Goal: Task Accomplishment & Management: Manage account settings

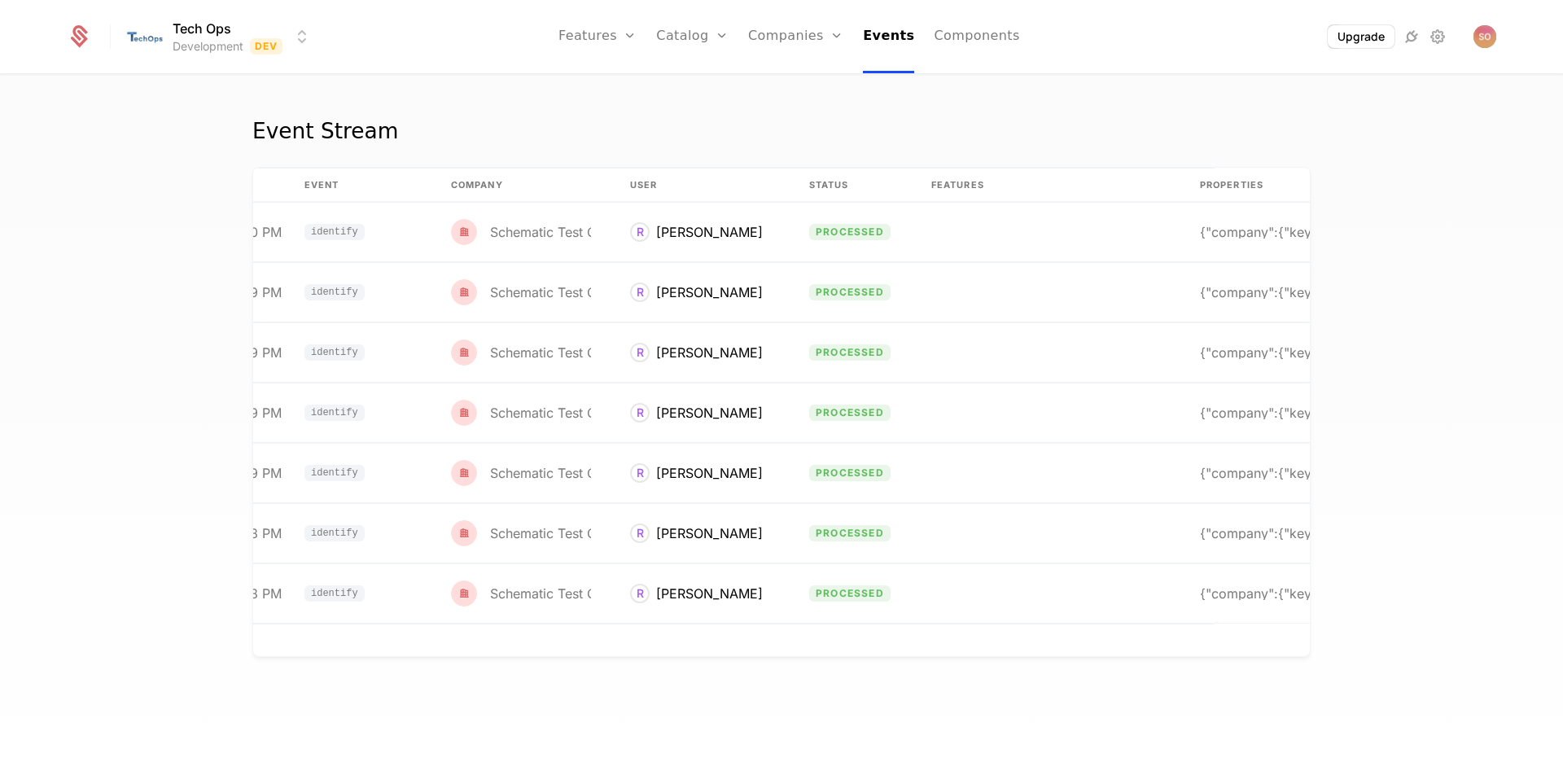
scroll to position [0, 124]
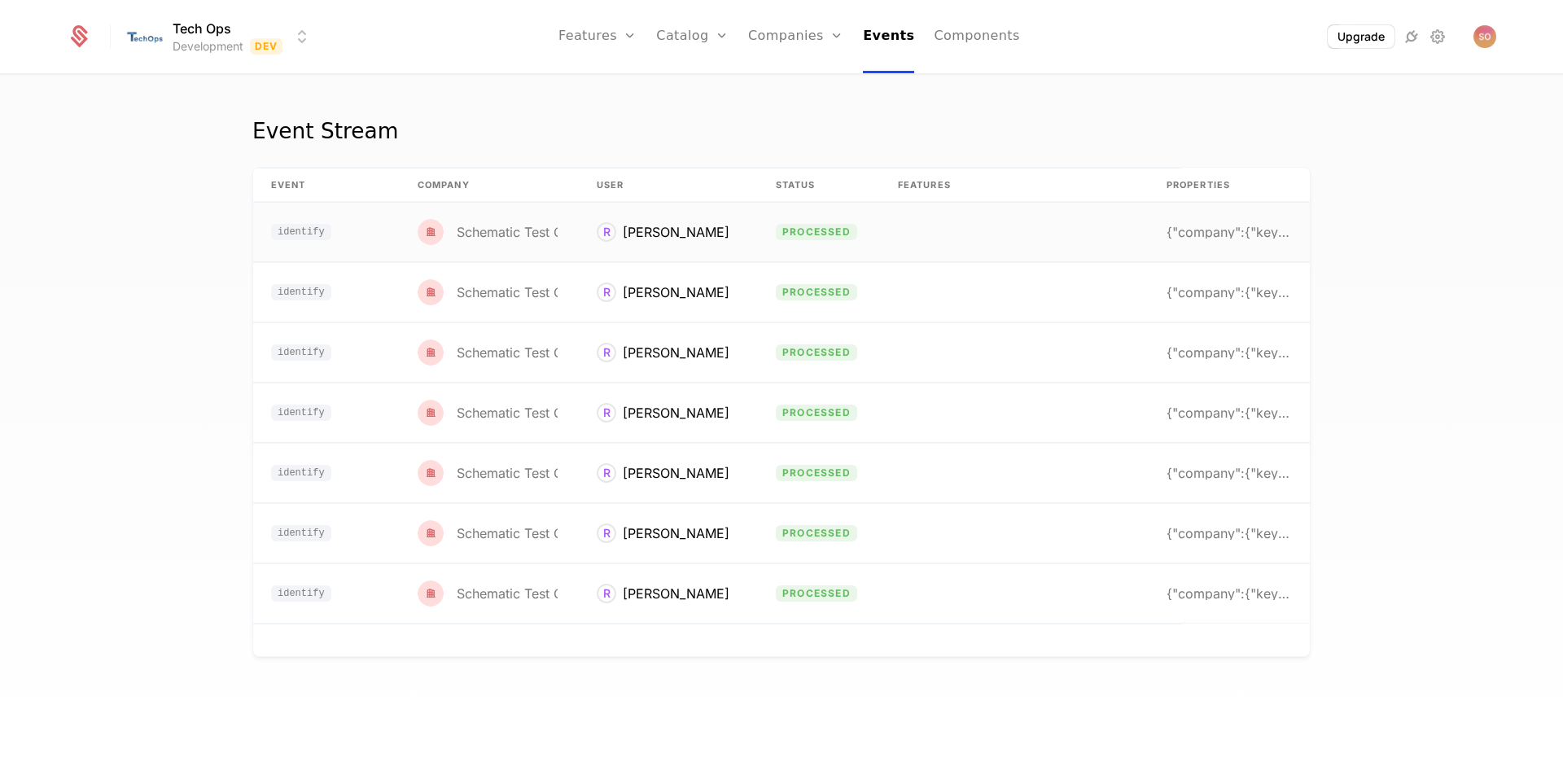
click at [371, 227] on td "identify" at bounding box center [325, 233] width 147 height 60
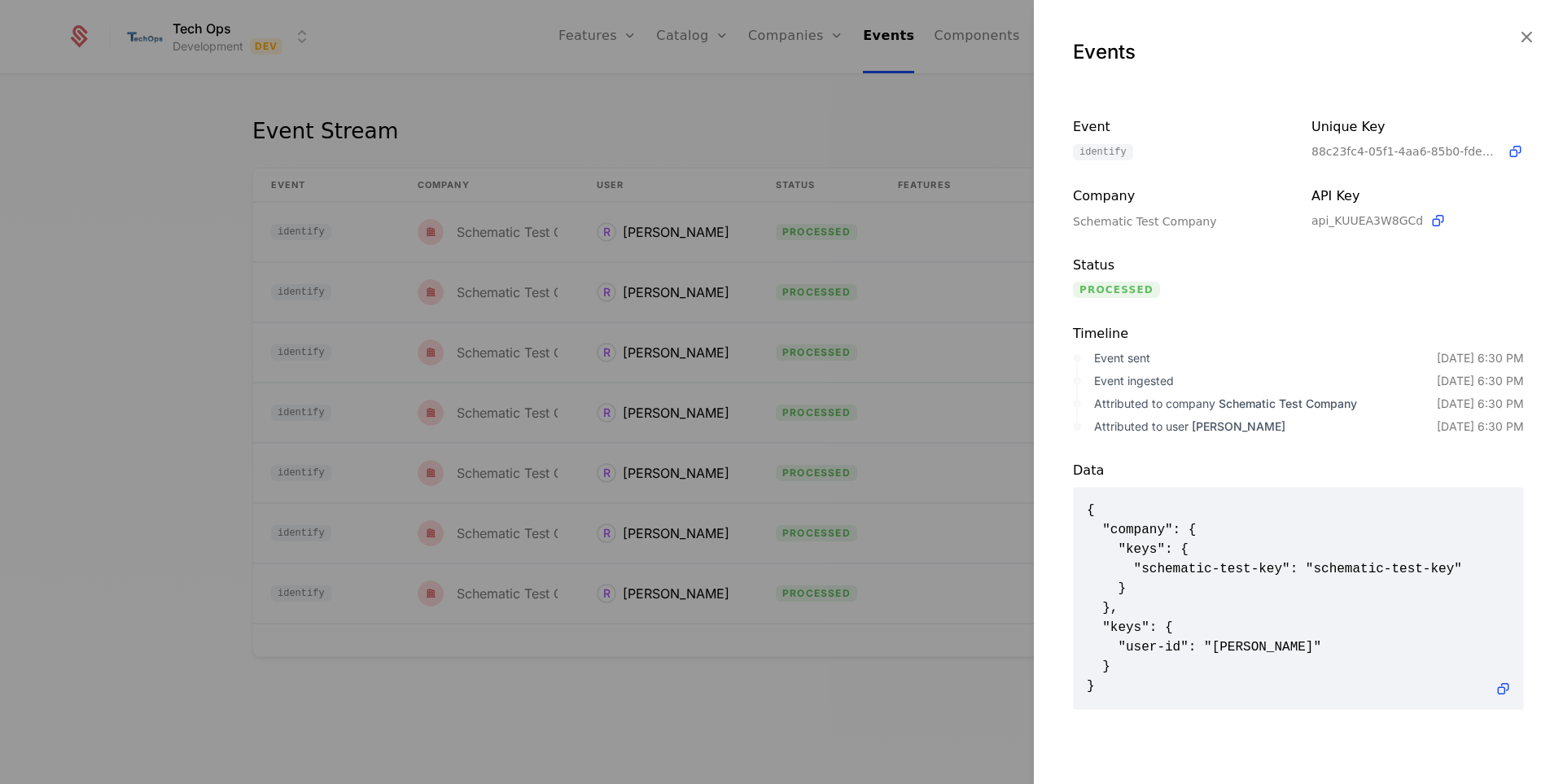
scroll to position [2, 0]
click at [801, 191] on div at bounding box center [782, 392] width 1563 height 784
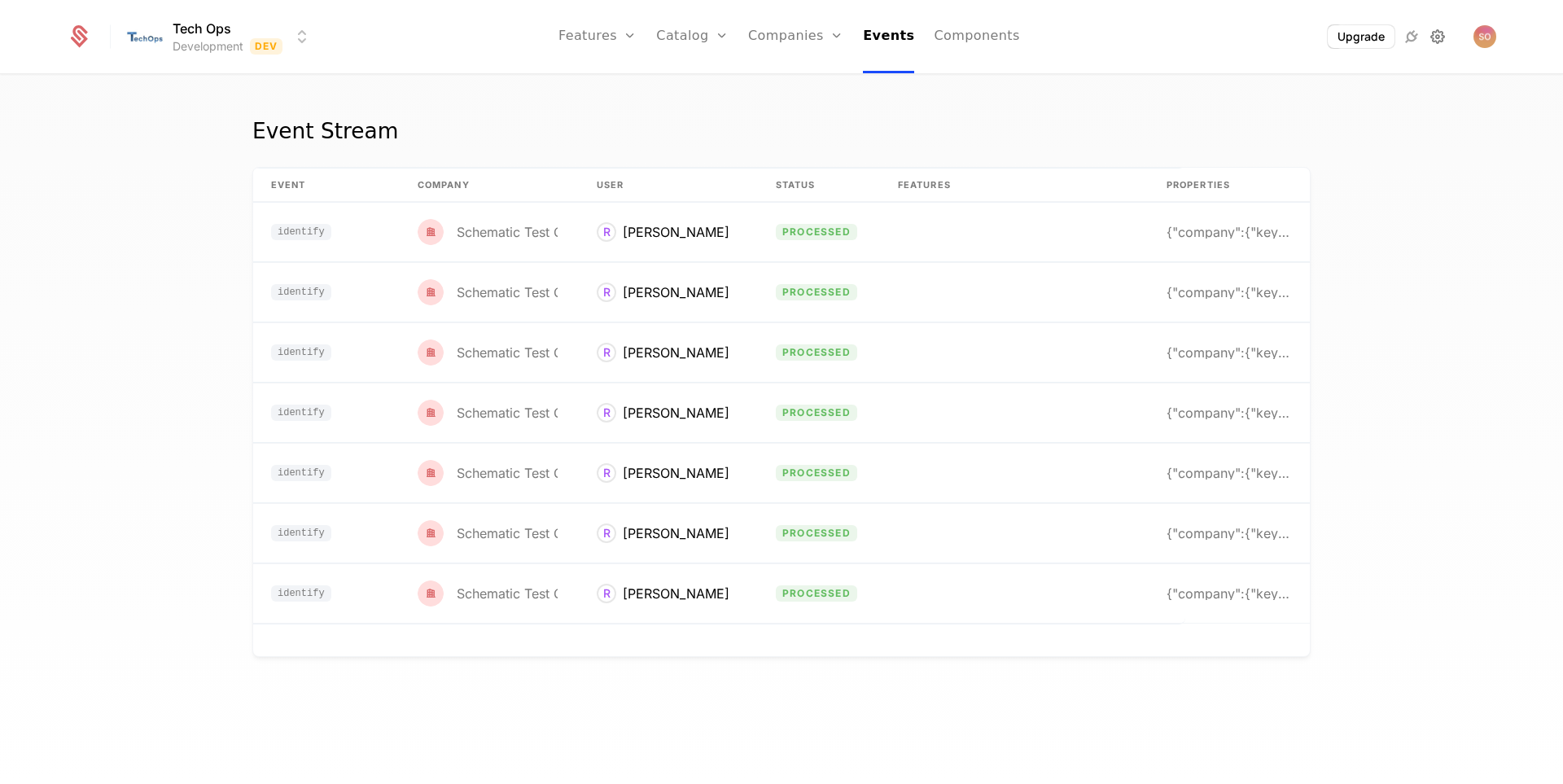
click at [1435, 30] on icon at bounding box center [1437, 37] width 20 height 20
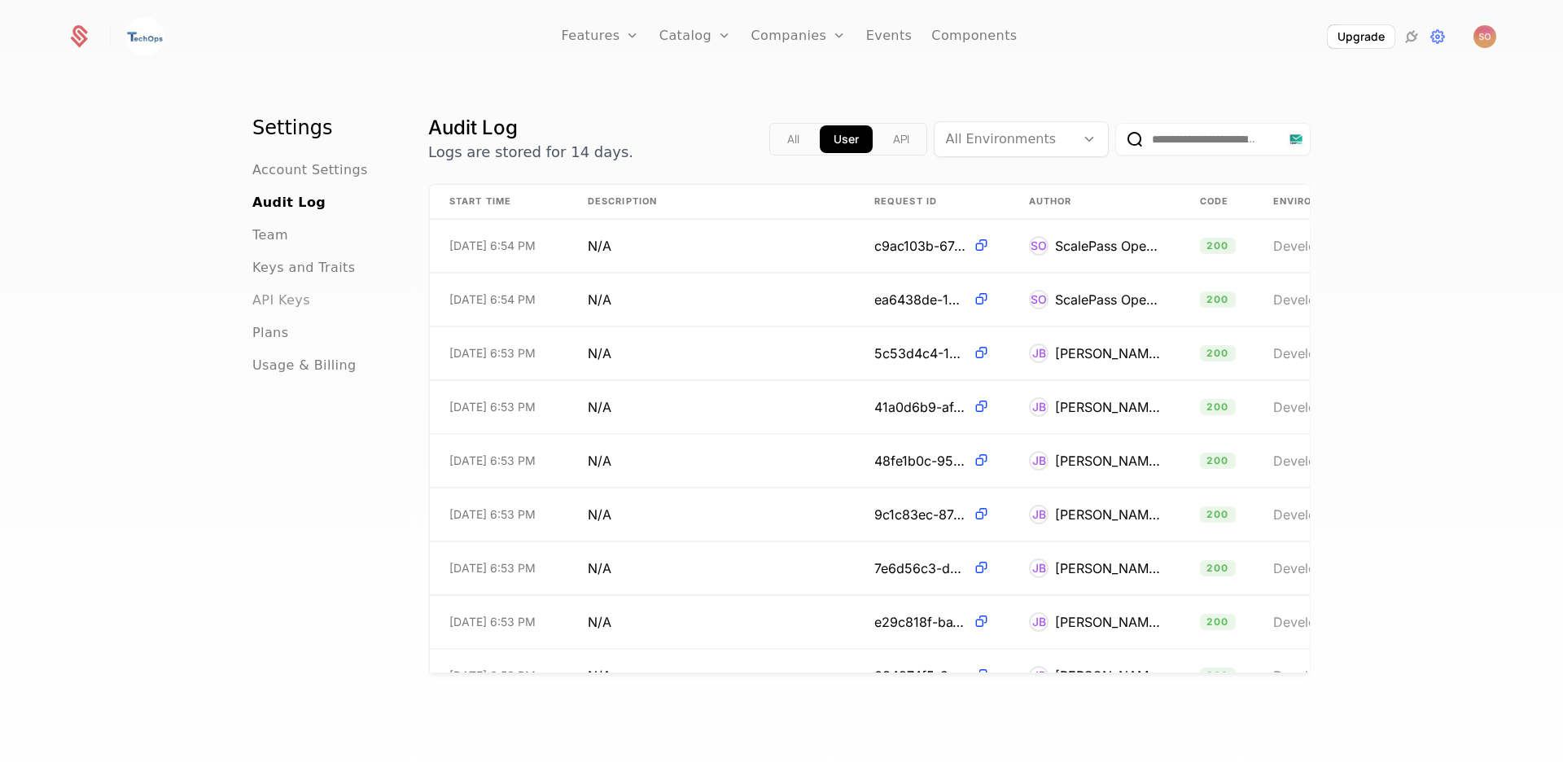
click at [273, 291] on span "API Keys" at bounding box center [281, 300] width 58 height 20
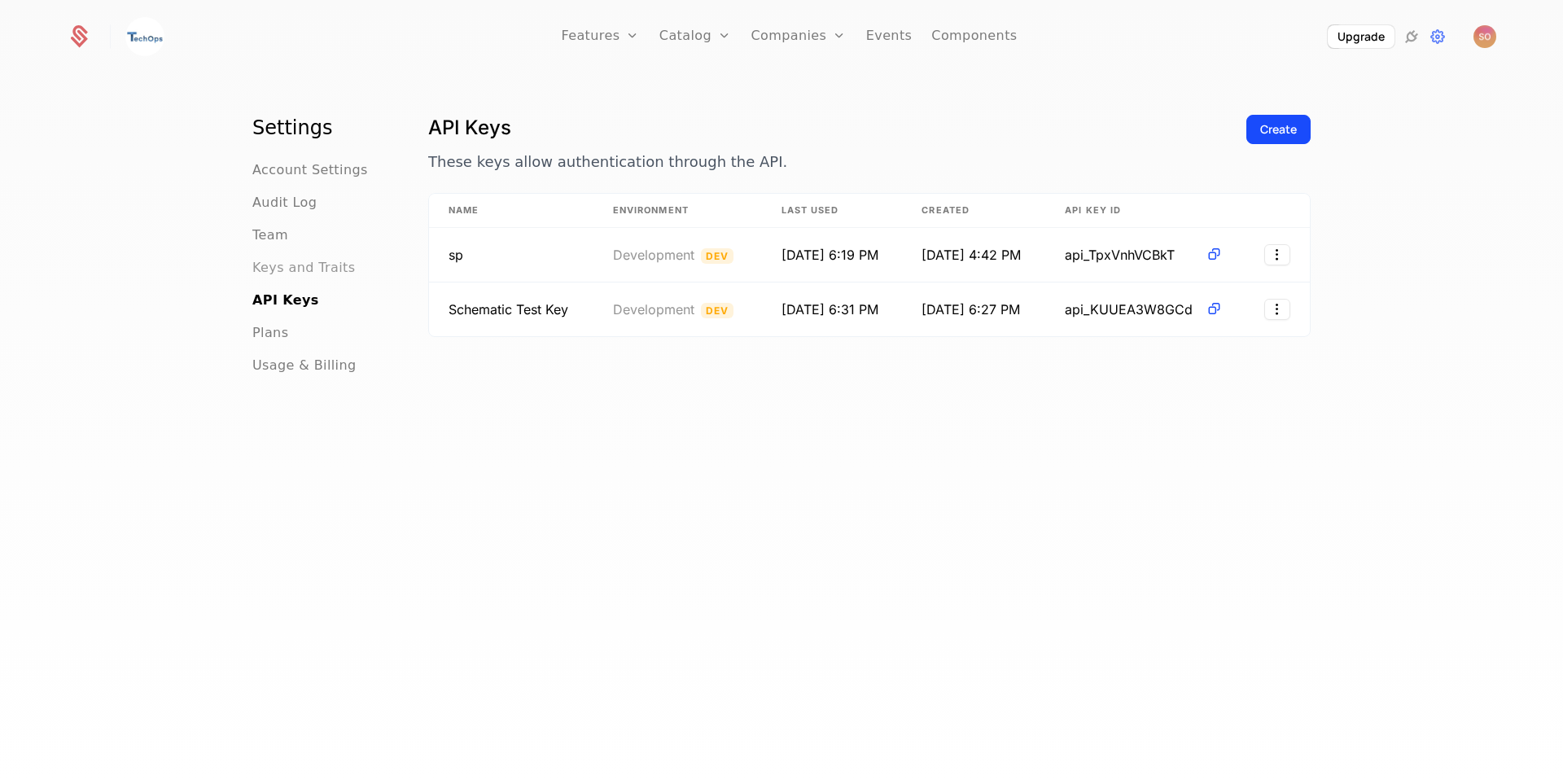
click at [286, 267] on span "Keys and Traits" at bounding box center [303, 268] width 102 height 20
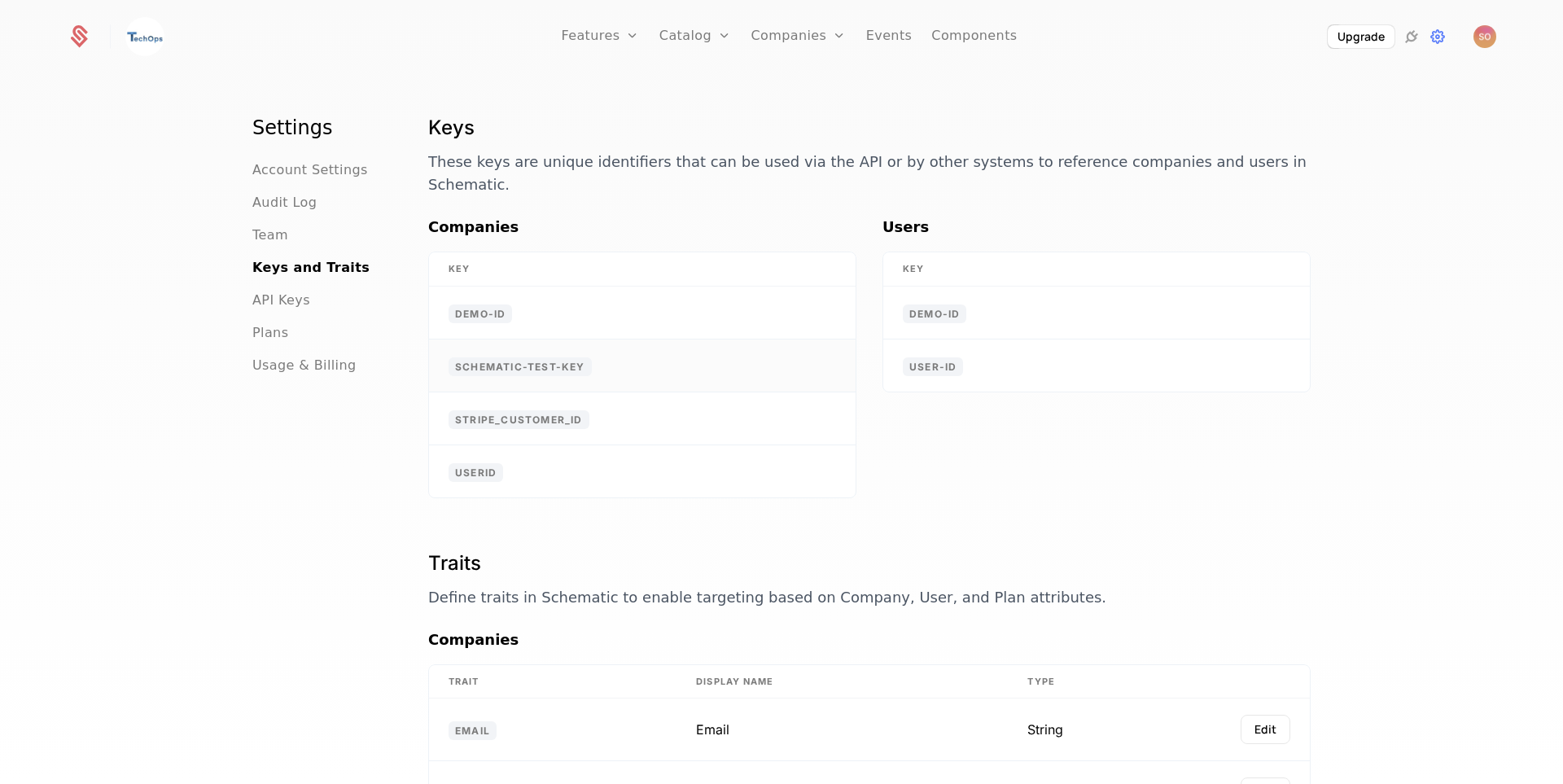
click at [613, 342] on td "schematic-test-key" at bounding box center [642, 366] width 427 height 53
click at [524, 357] on span "schematic-test-key" at bounding box center [520, 366] width 143 height 19
click at [522, 357] on span "schematic-test-key" at bounding box center [520, 366] width 143 height 19
click at [523, 357] on span "schematic-test-key" at bounding box center [520, 366] width 143 height 19
click at [525, 357] on span "schematic-test-key" at bounding box center [520, 366] width 143 height 19
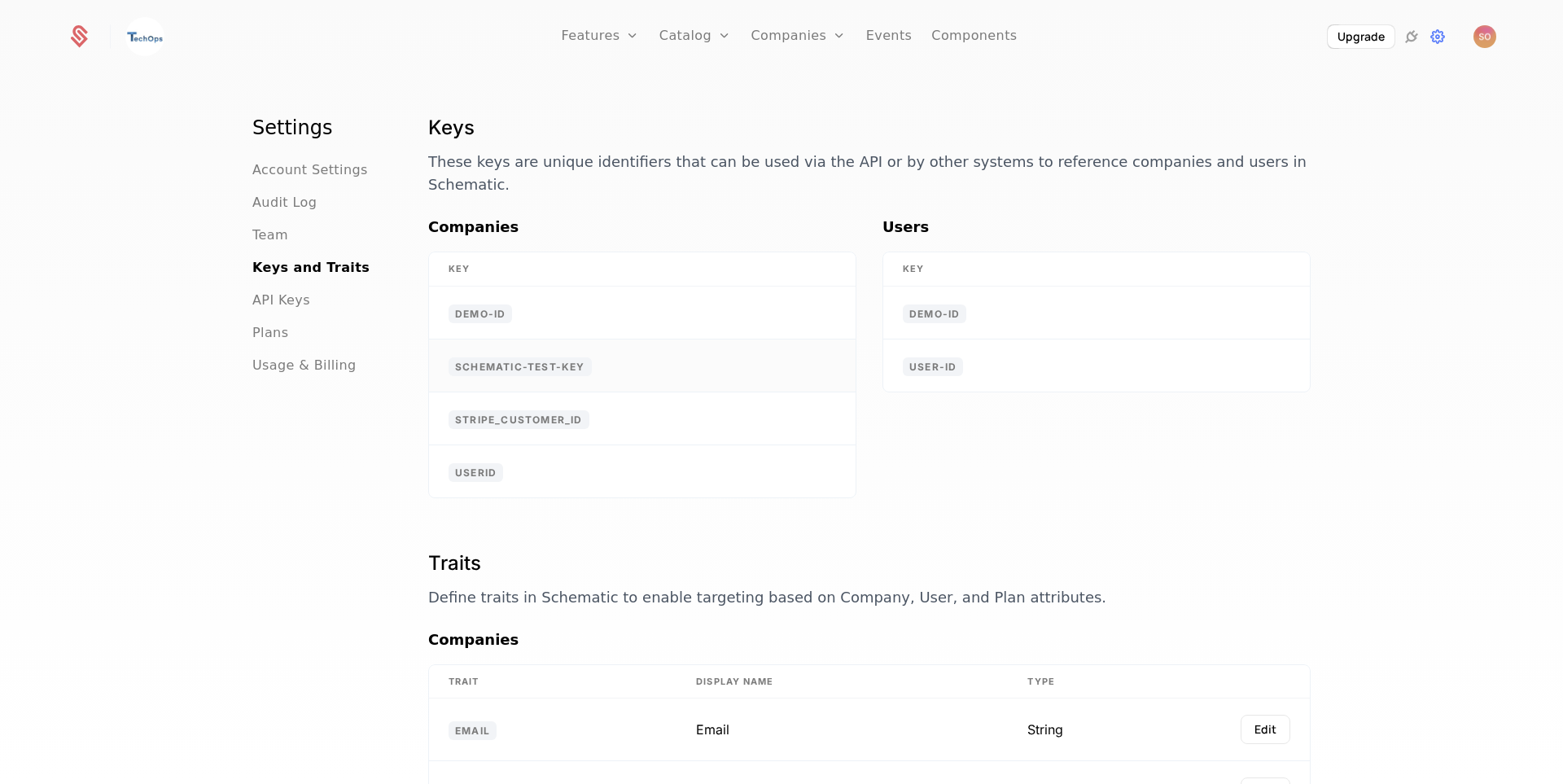
click at [525, 357] on span "schematic-test-key" at bounding box center [520, 366] width 143 height 19
click at [306, 170] on span "Account Settings" at bounding box center [310, 170] width 116 height 20
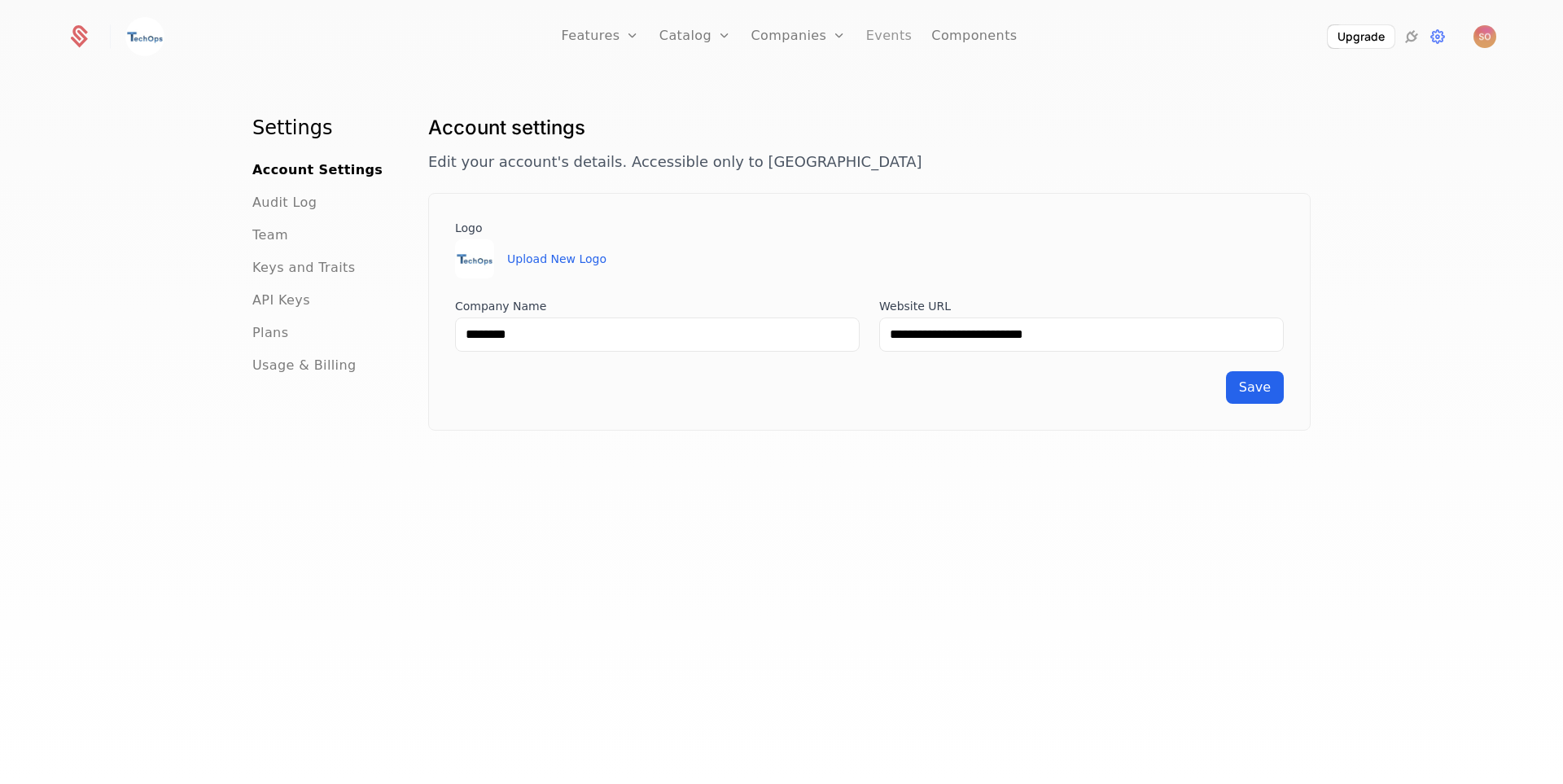
click at [872, 32] on link "Events" at bounding box center [889, 37] width 46 height 73
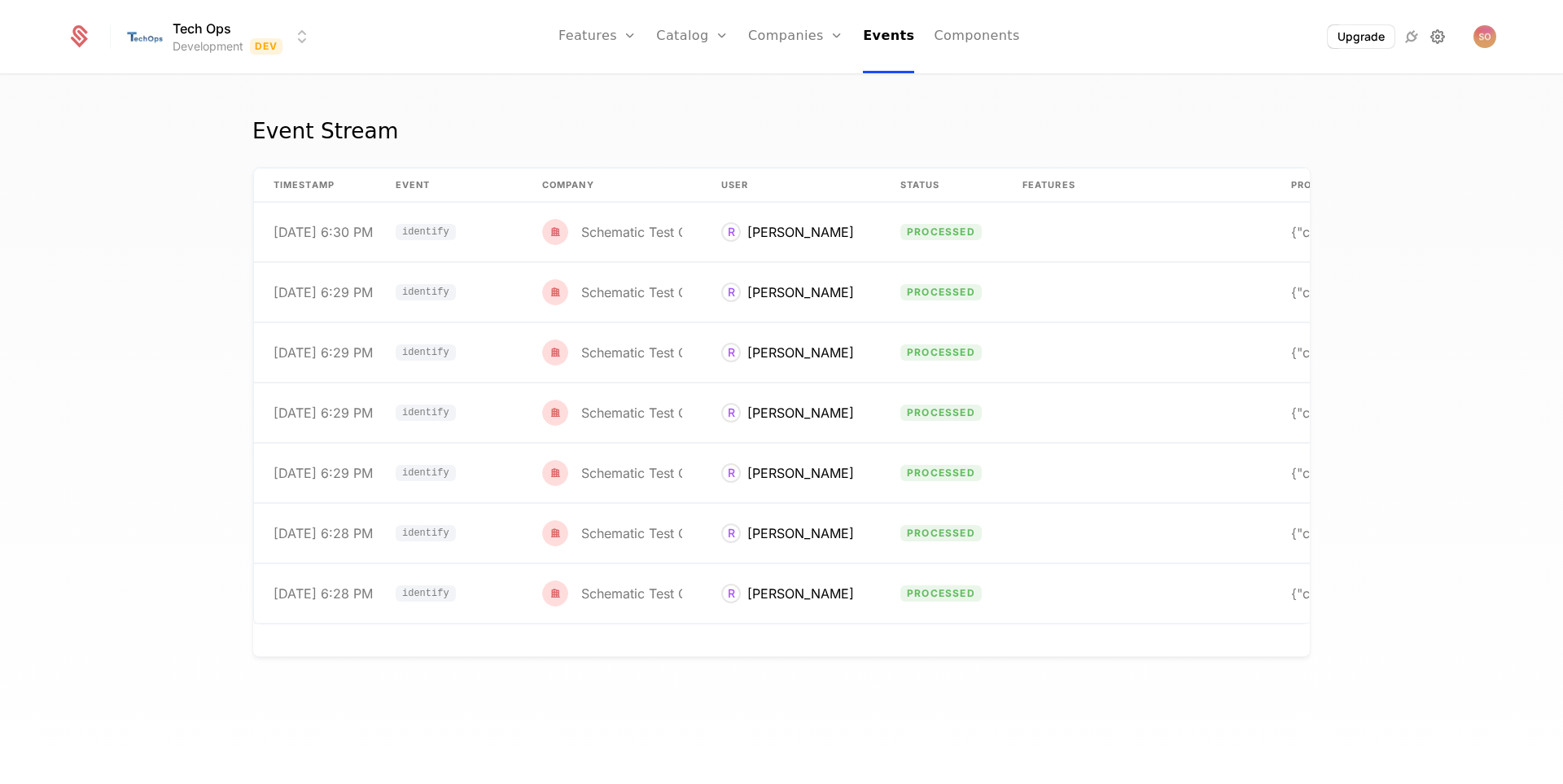
click at [1431, 37] on icon at bounding box center [1437, 37] width 20 height 20
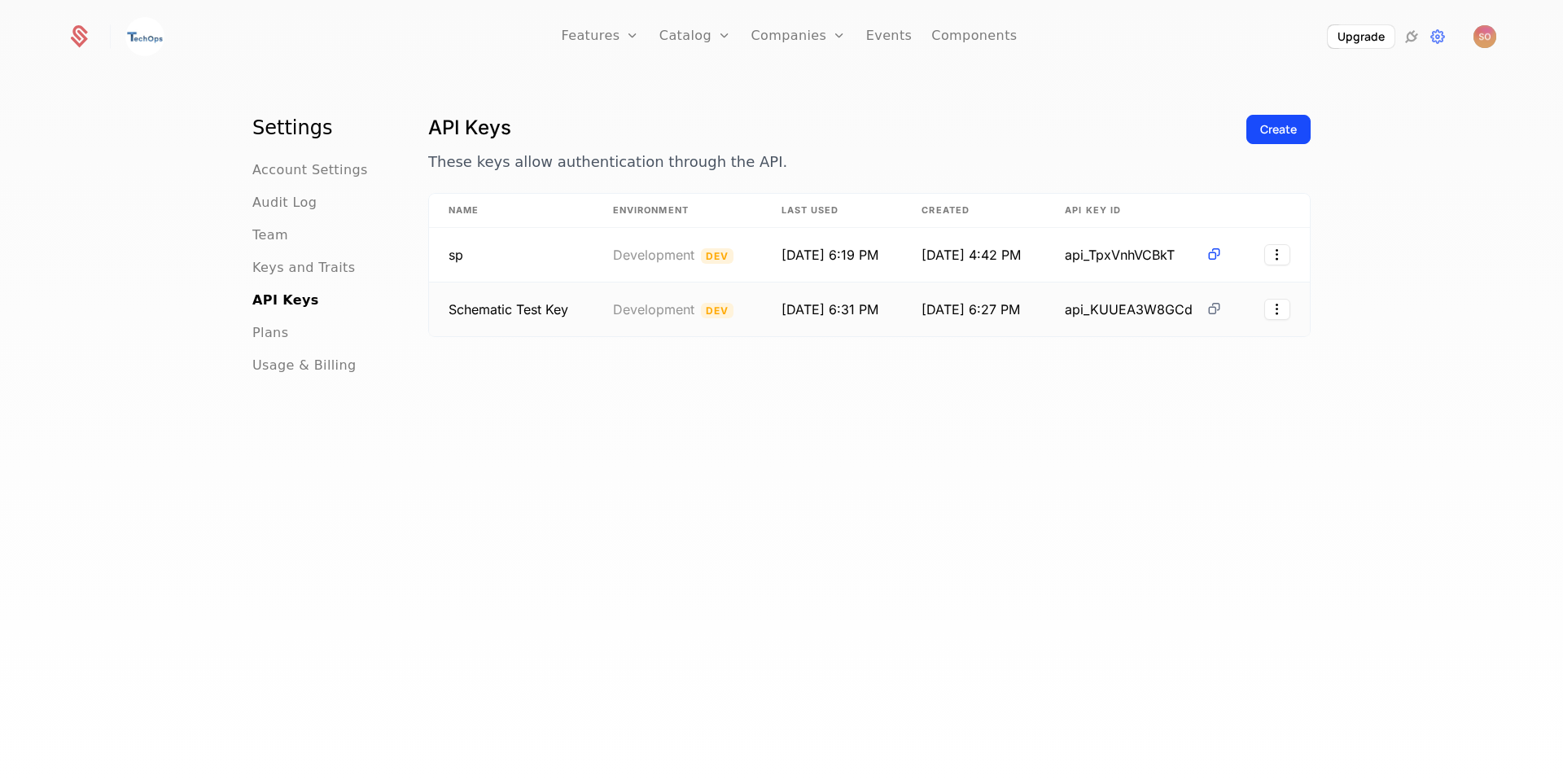
click at [1206, 310] on icon at bounding box center [1214, 308] width 17 height 17
